Goal: Information Seeking & Learning: Learn about a topic

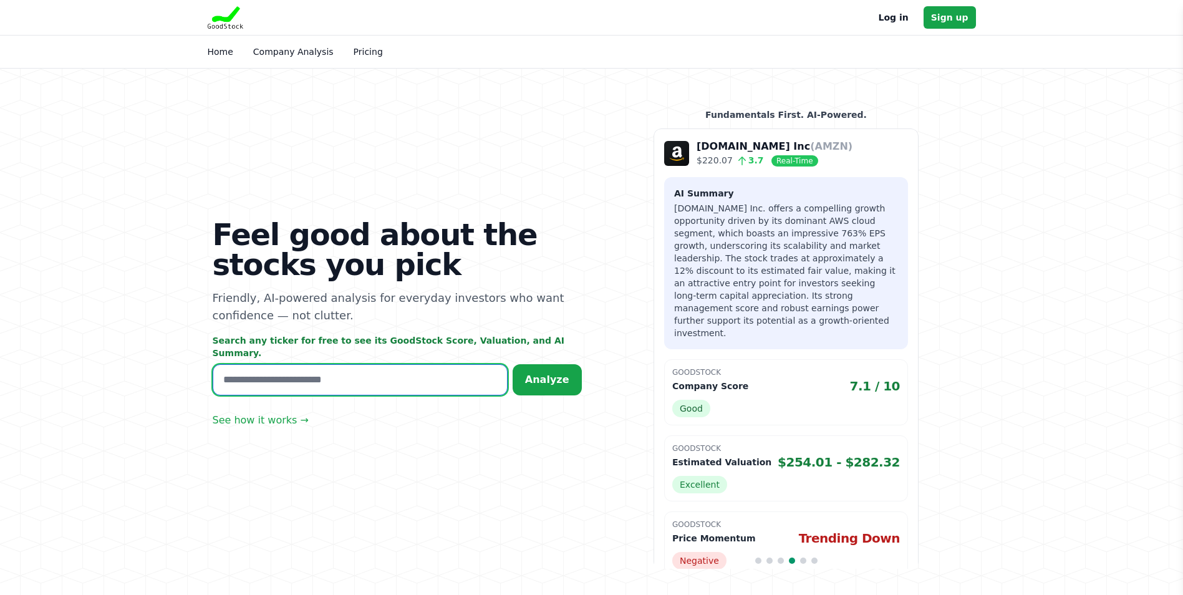
click at [332, 364] on input "text" at bounding box center [360, 379] width 295 height 31
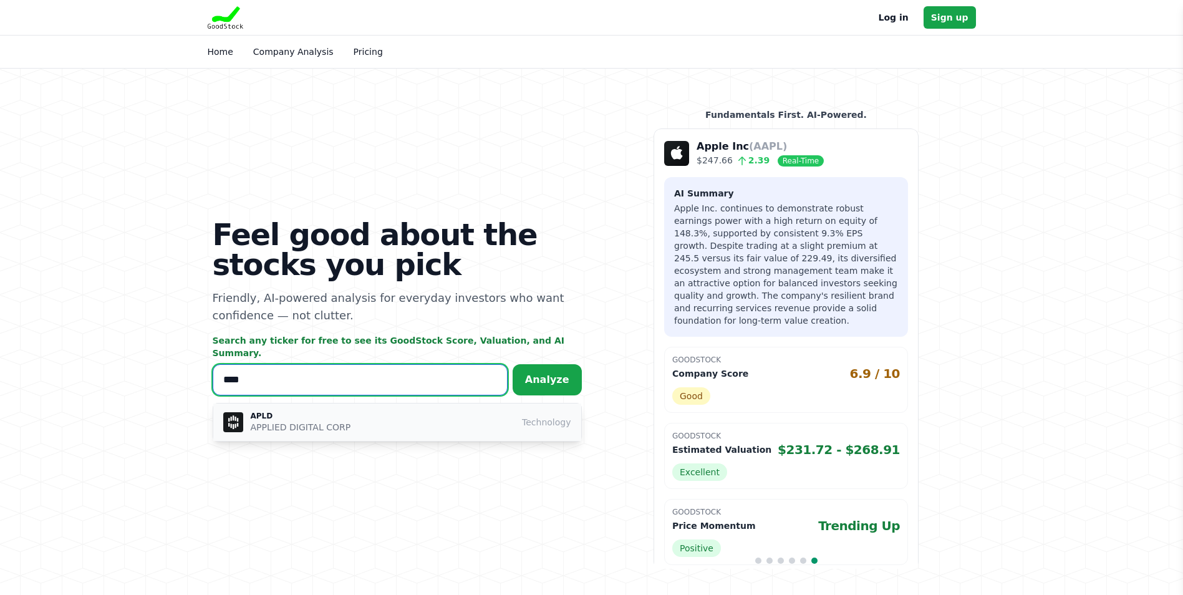
type input "****"
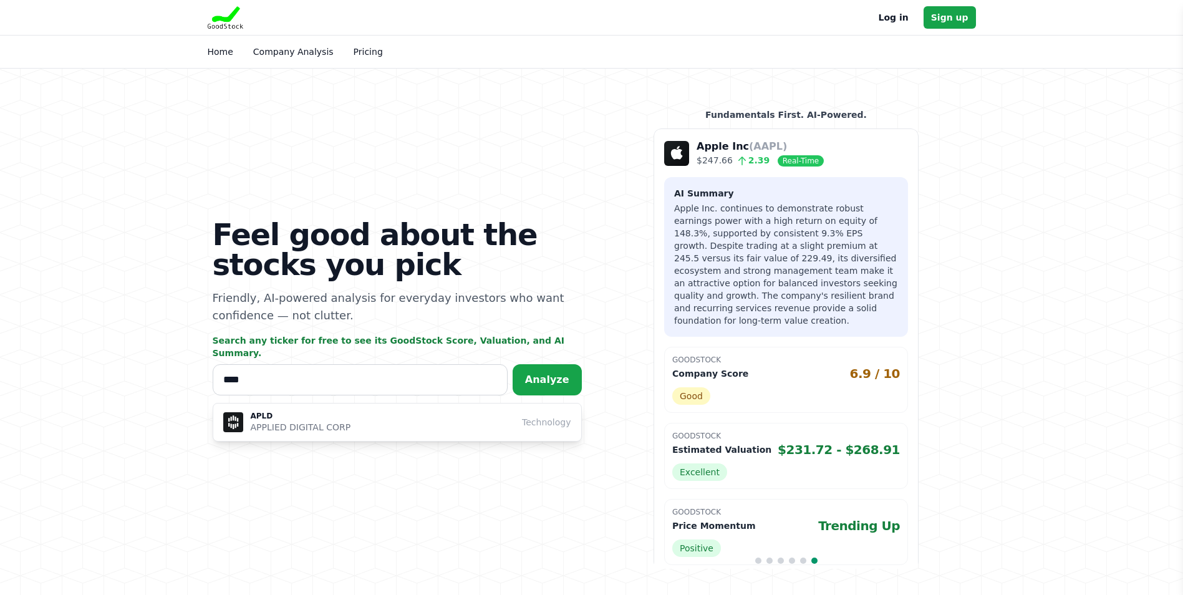
click at [261, 404] on button "APLD APPLIED DIGITAL CORP Technology" at bounding box center [397, 422] width 368 height 37
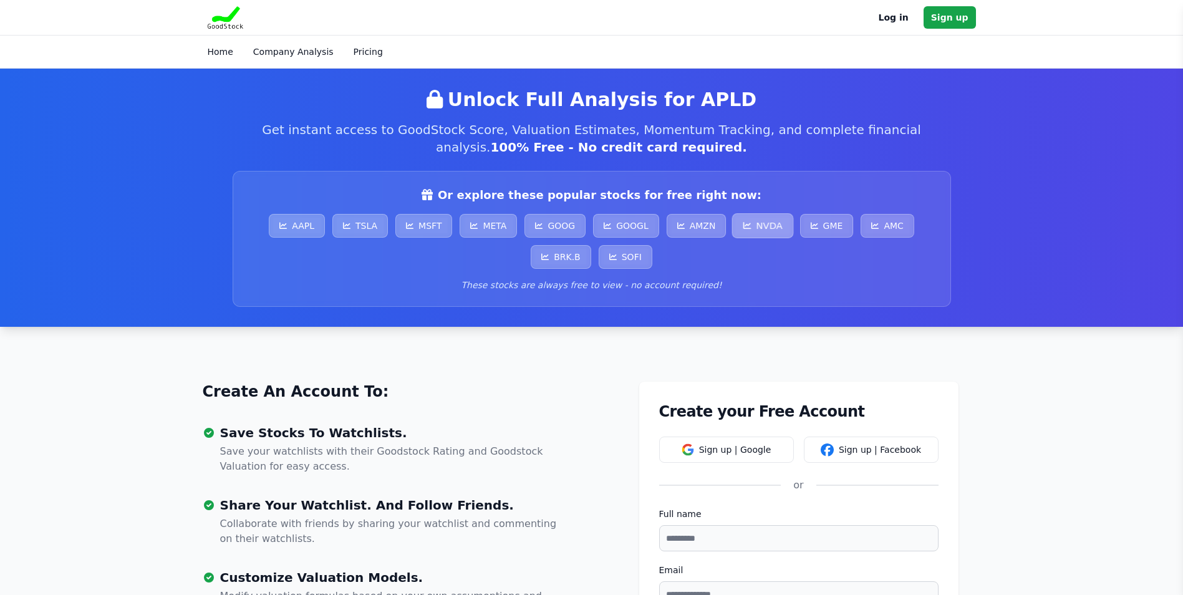
click at [754, 221] on link "NVDA" at bounding box center [763, 225] width 62 height 25
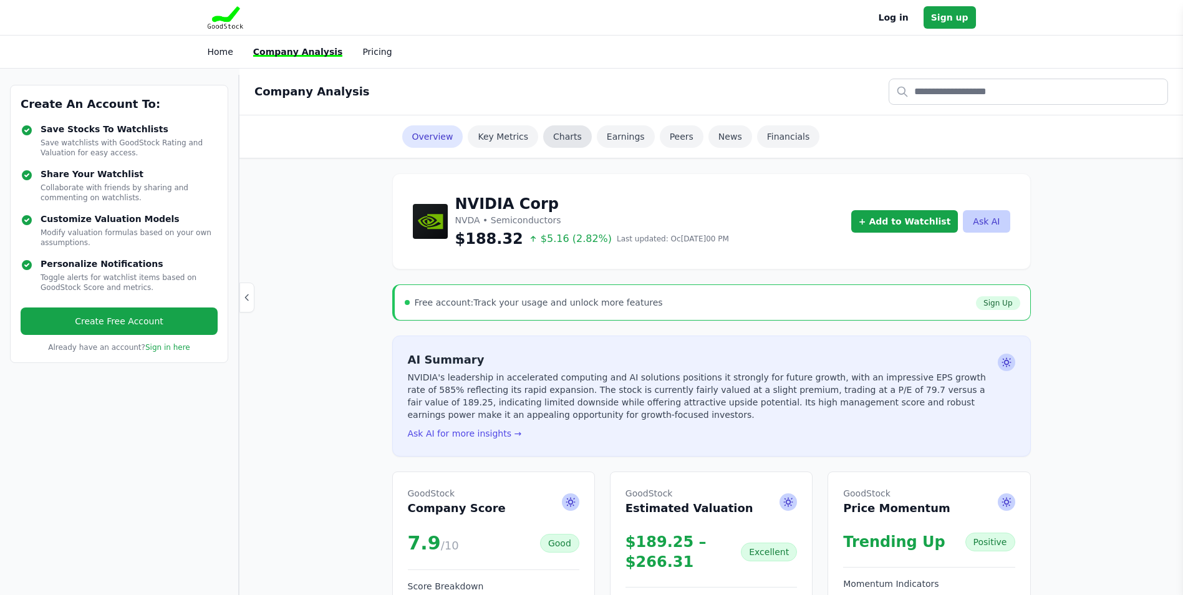
click at [560, 135] on link "Charts" at bounding box center [567, 136] width 49 height 22
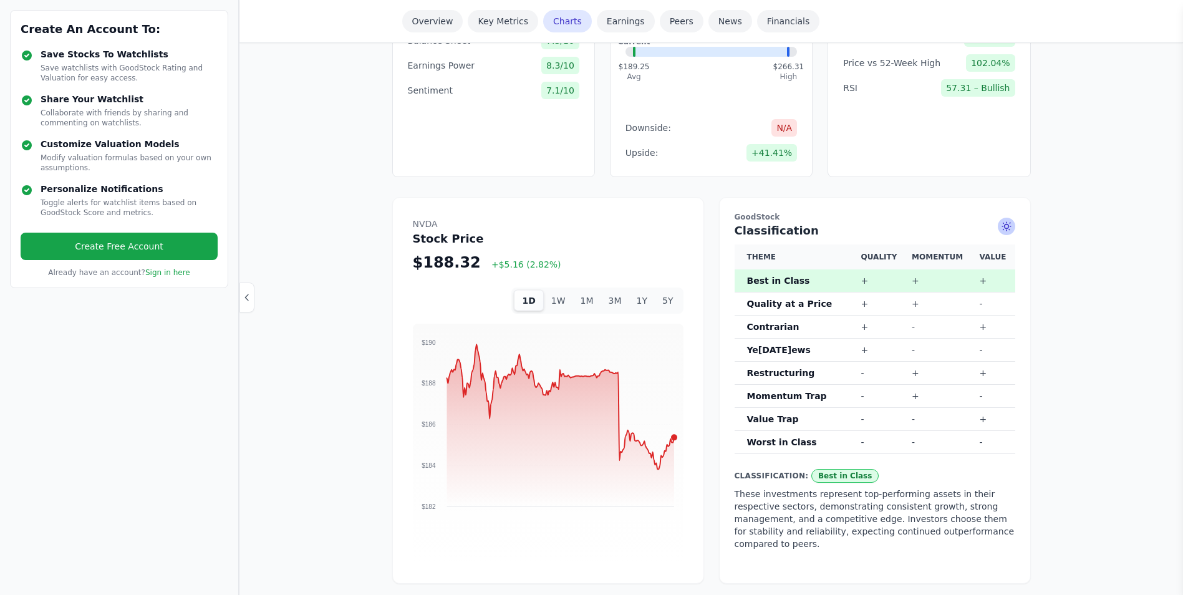
scroll to position [491, 0]
